Goal: Information Seeking & Learning: Learn about a topic

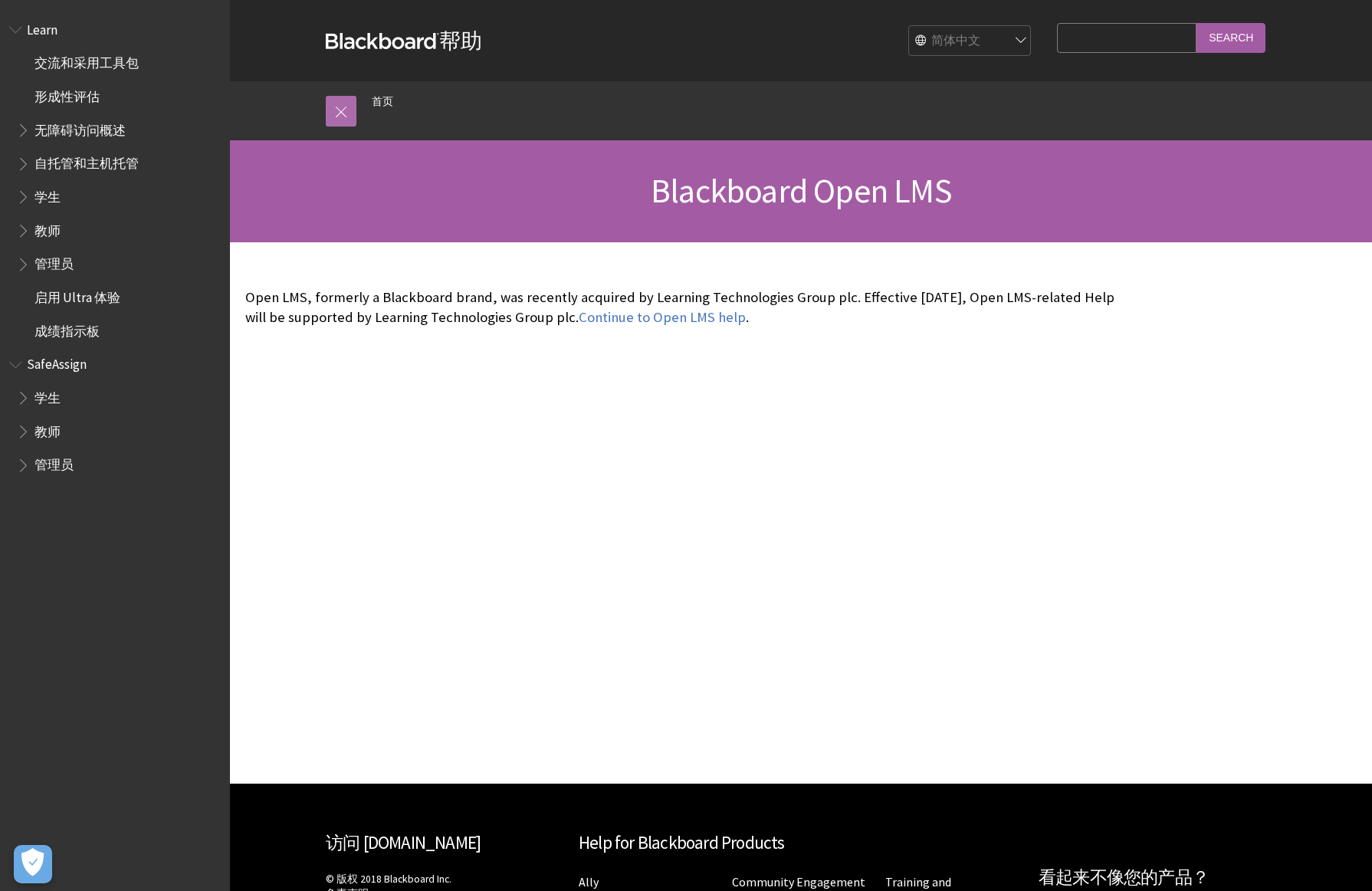
click at [339, 116] on link at bounding box center [341, 111] width 31 height 31
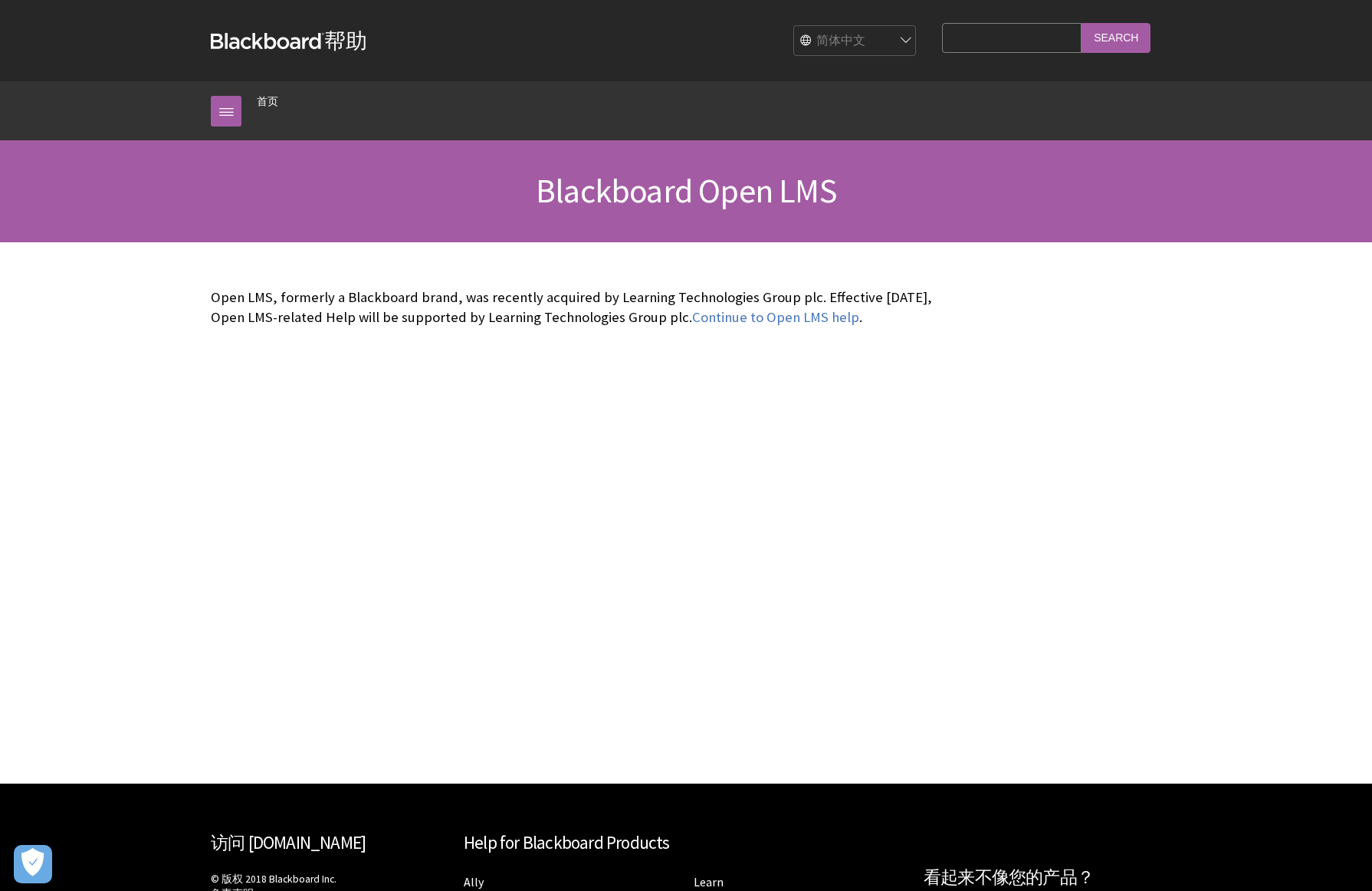
click at [274, 47] on strong "Blackboard" at bounding box center [267, 41] width 113 height 16
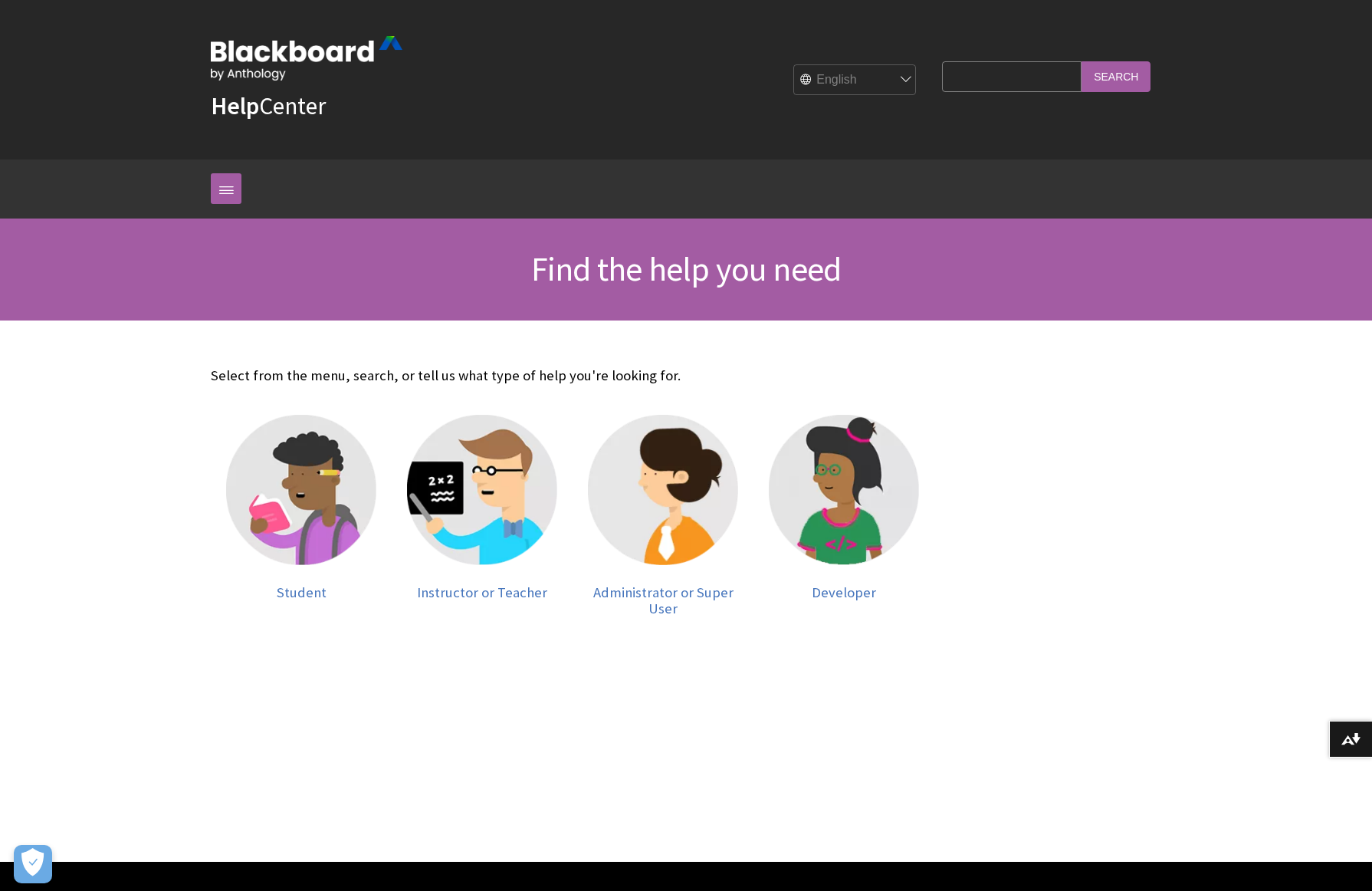
click at [248, 45] on img at bounding box center [306, 58] width 192 height 45
click at [289, 442] on img at bounding box center [301, 490] width 150 height 150
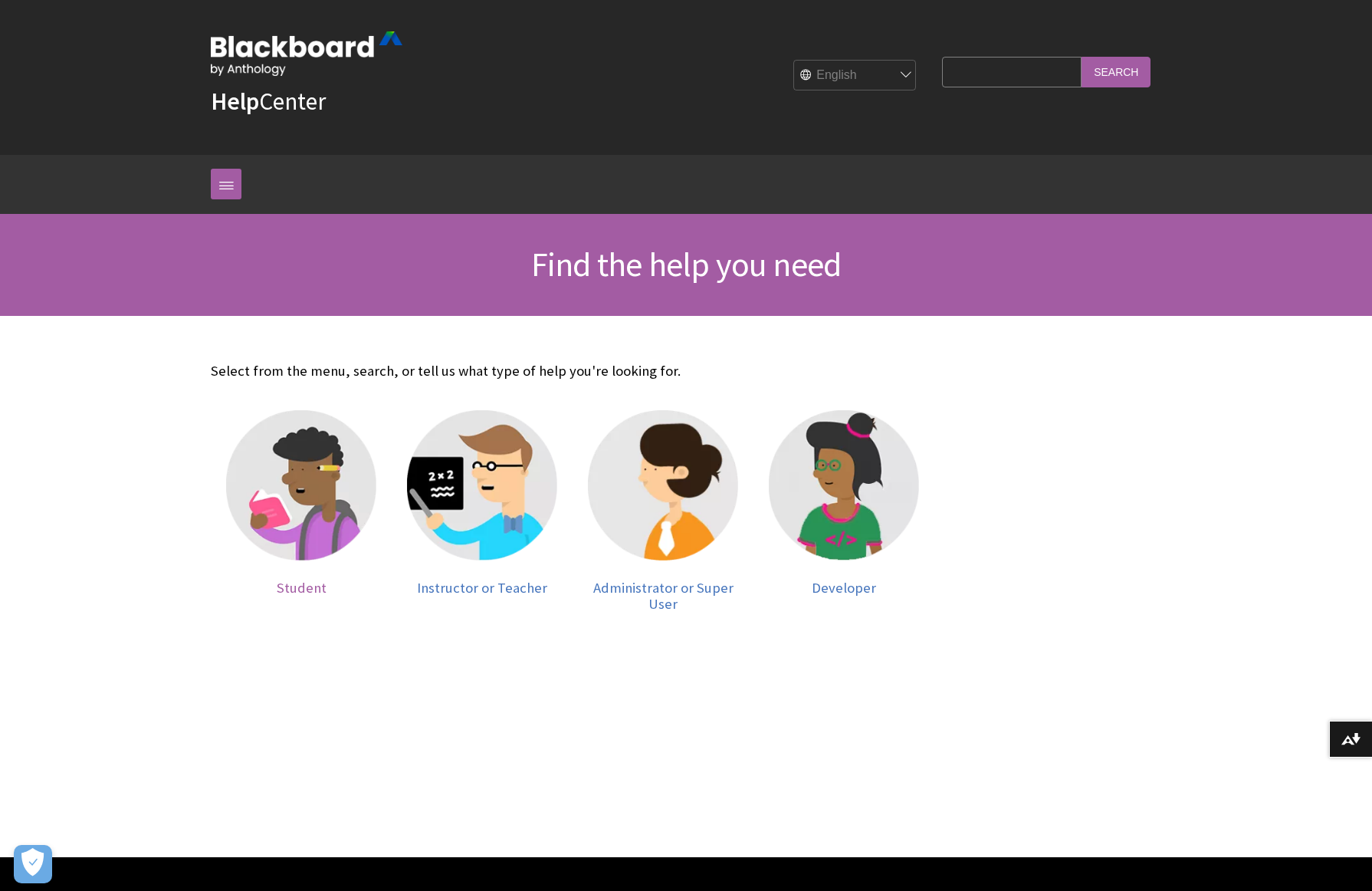
scroll to position [6, 0]
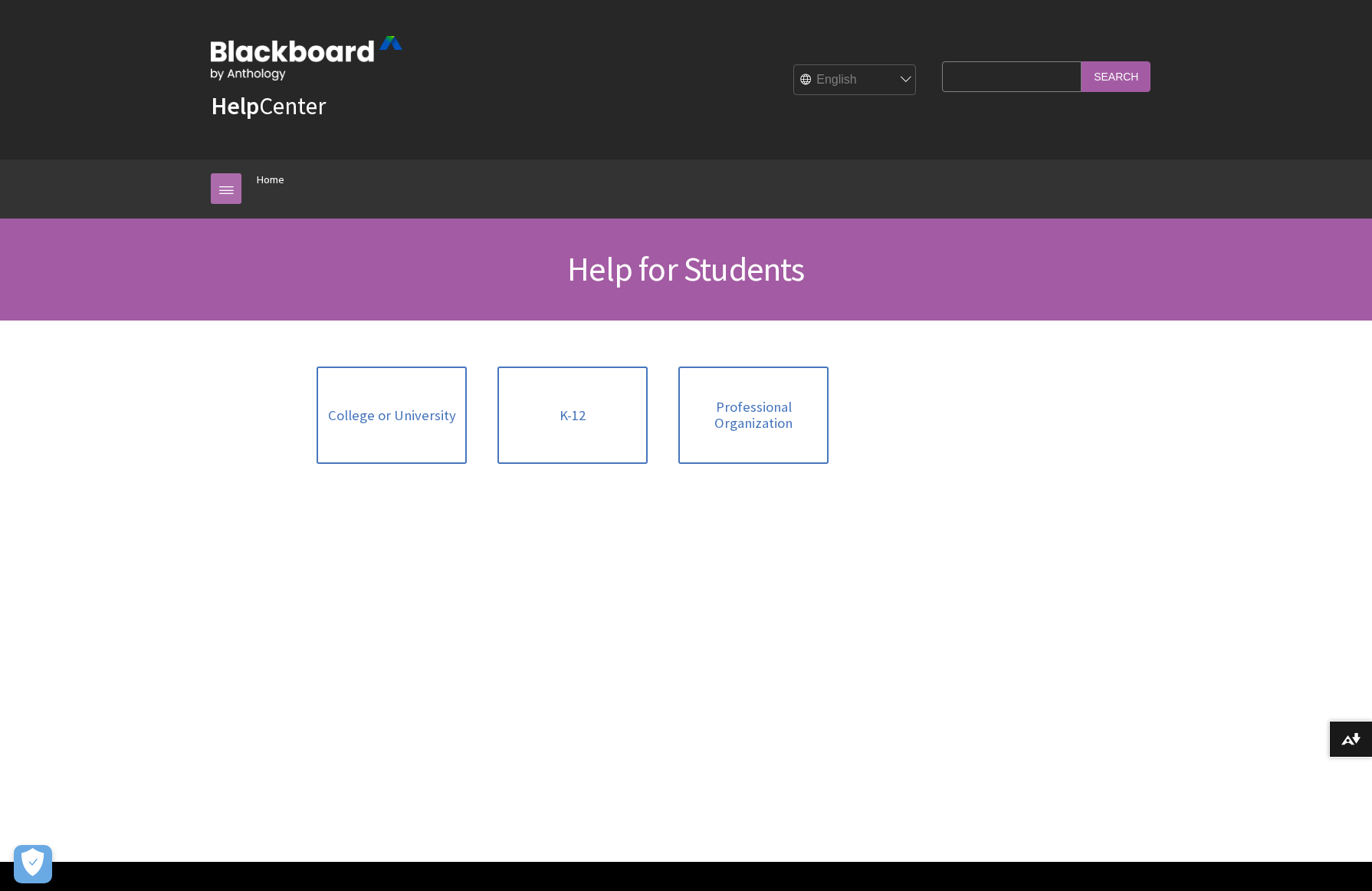
click at [234, 185] on link at bounding box center [226, 188] width 31 height 31
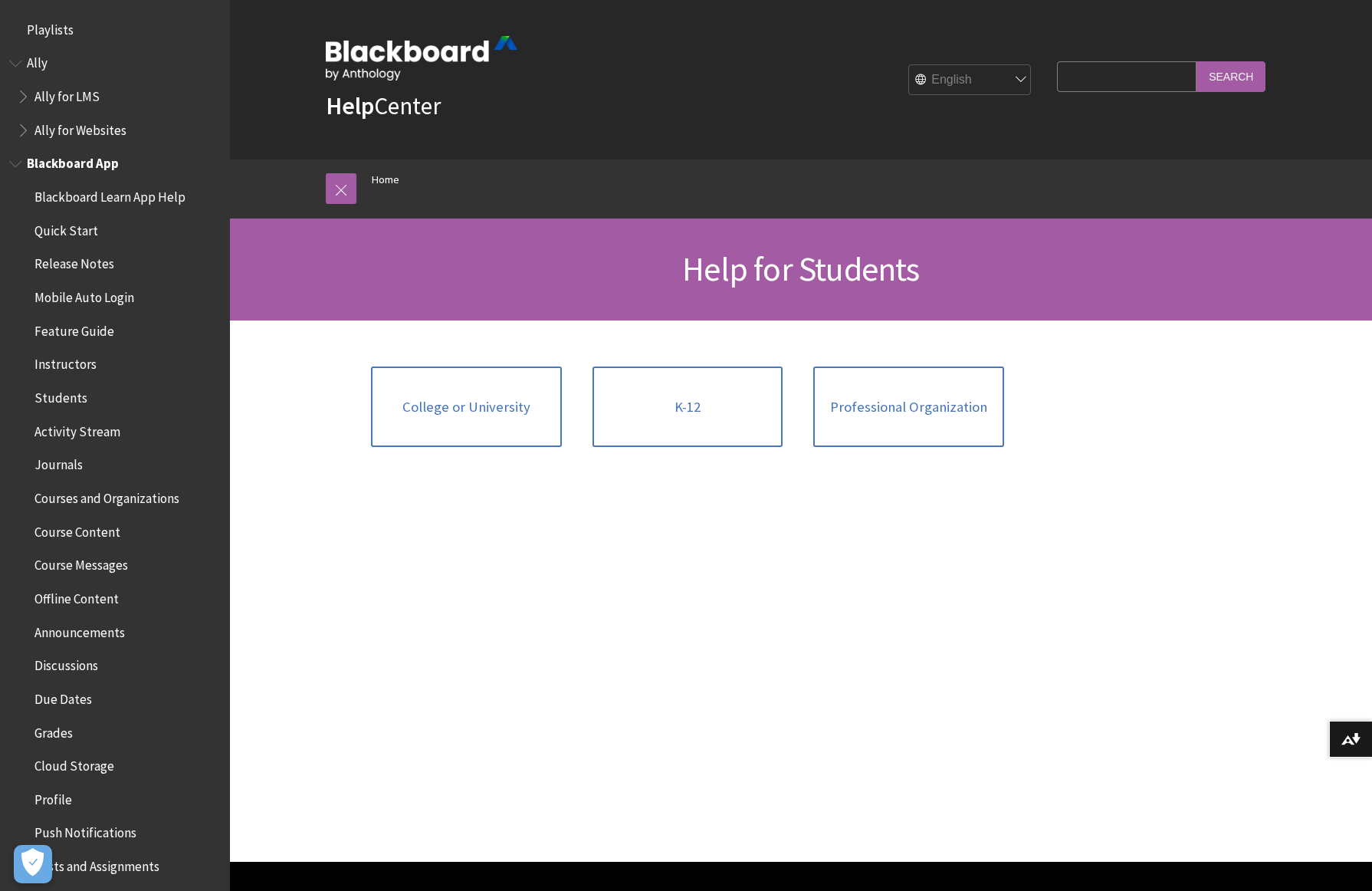
click at [51, 400] on span "Students" at bounding box center [60, 395] width 53 height 20
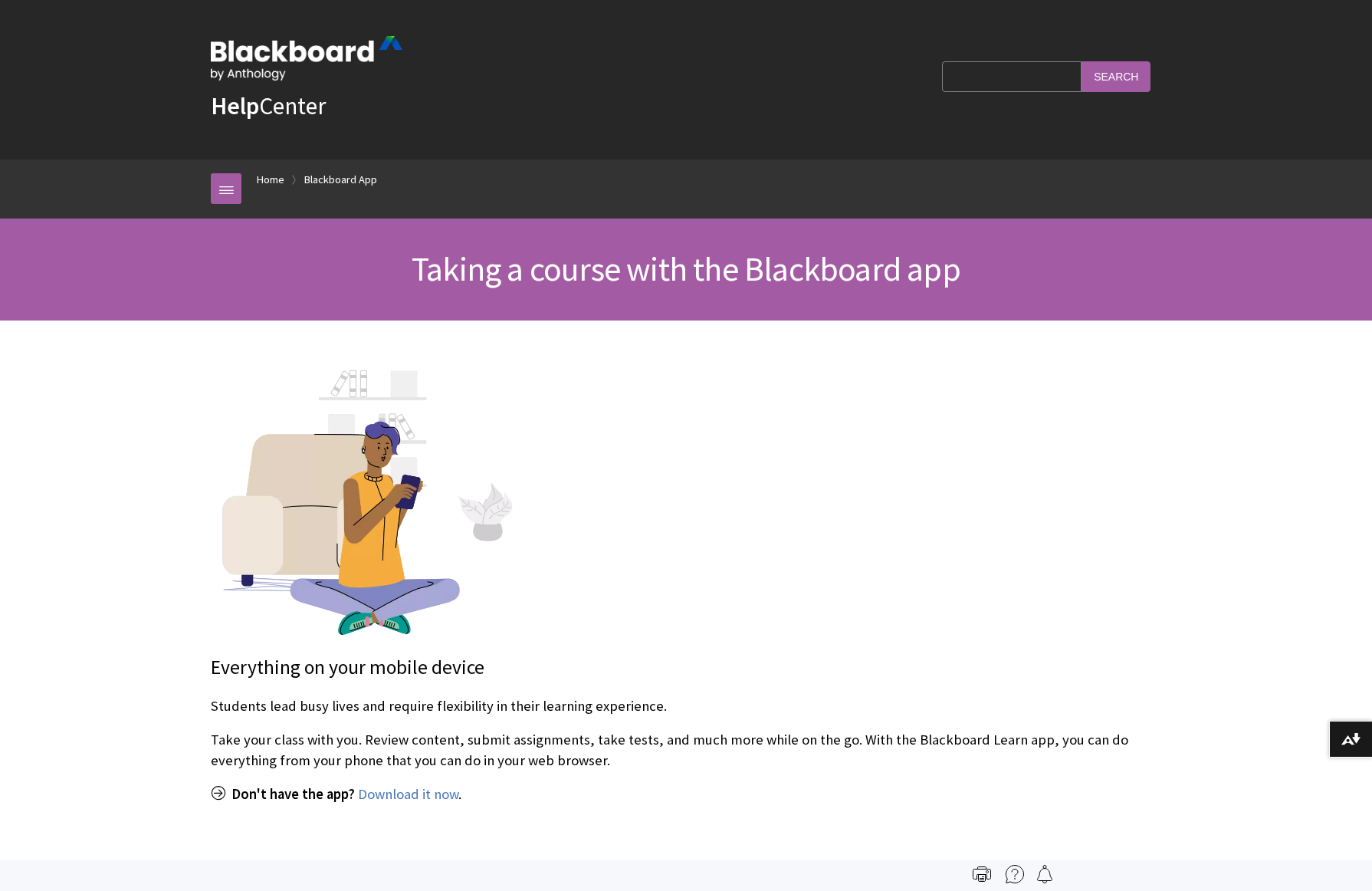
scroll to position [362, 0]
